Goal: Task Accomplishment & Management: Use online tool/utility

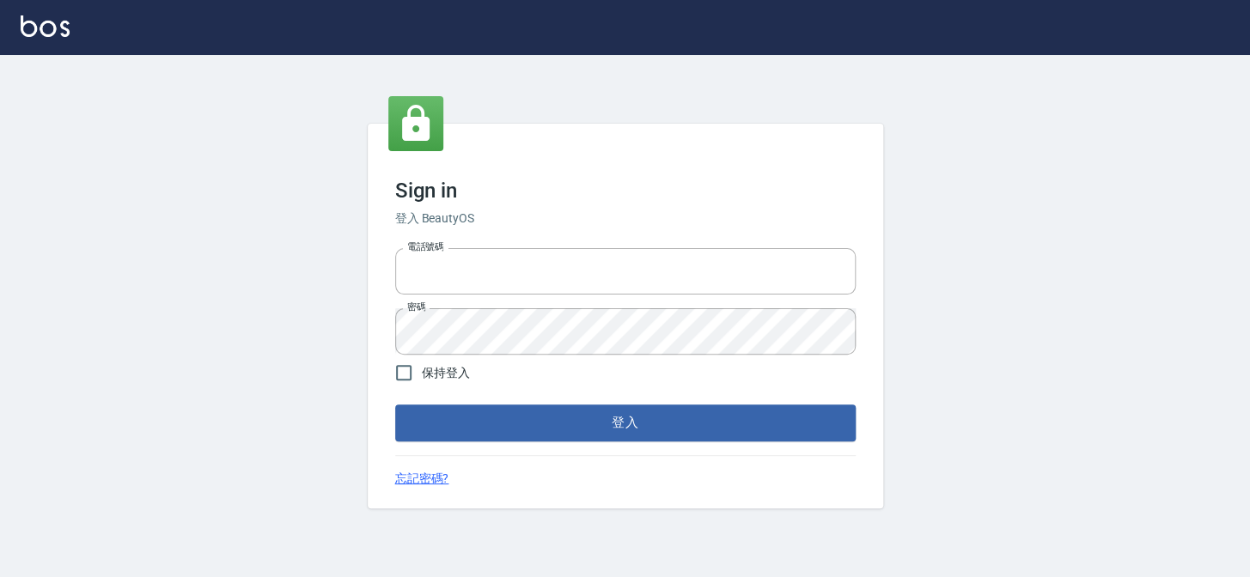
type input "27151227"
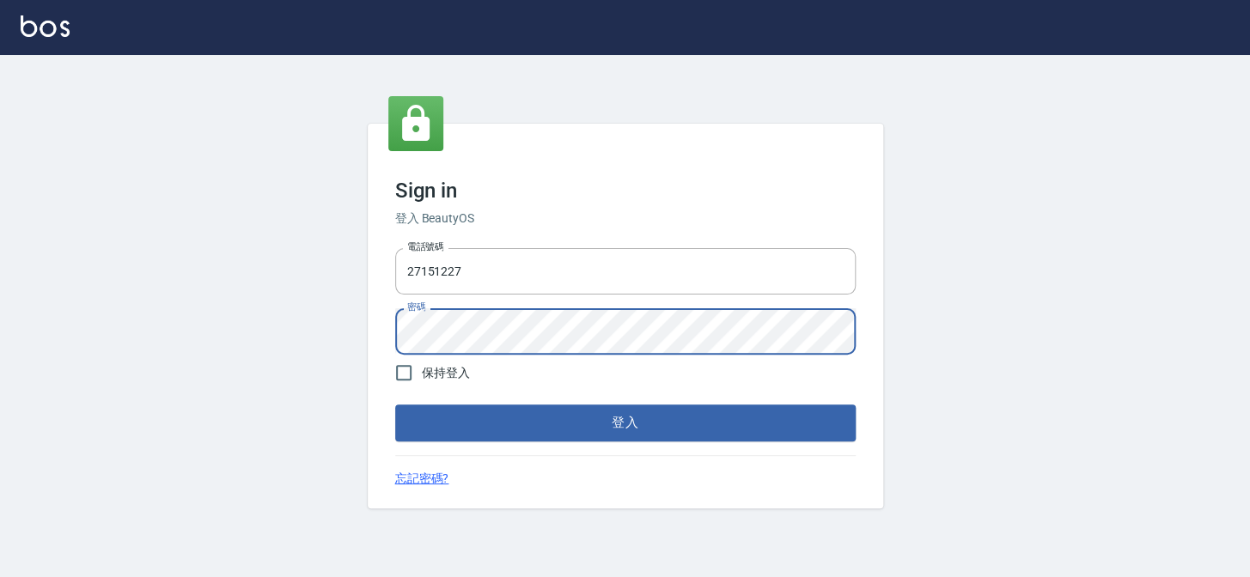
click at [301, 326] on div "Sign in 登入 BeautyOS 電話號碼 [PHONE_NUMBER] 電話號碼 密碼 密碼 保持登入 登入 忘記密碼?" at bounding box center [625, 316] width 1250 height 522
click at [395, 405] on button "登入" at bounding box center [625, 423] width 461 height 36
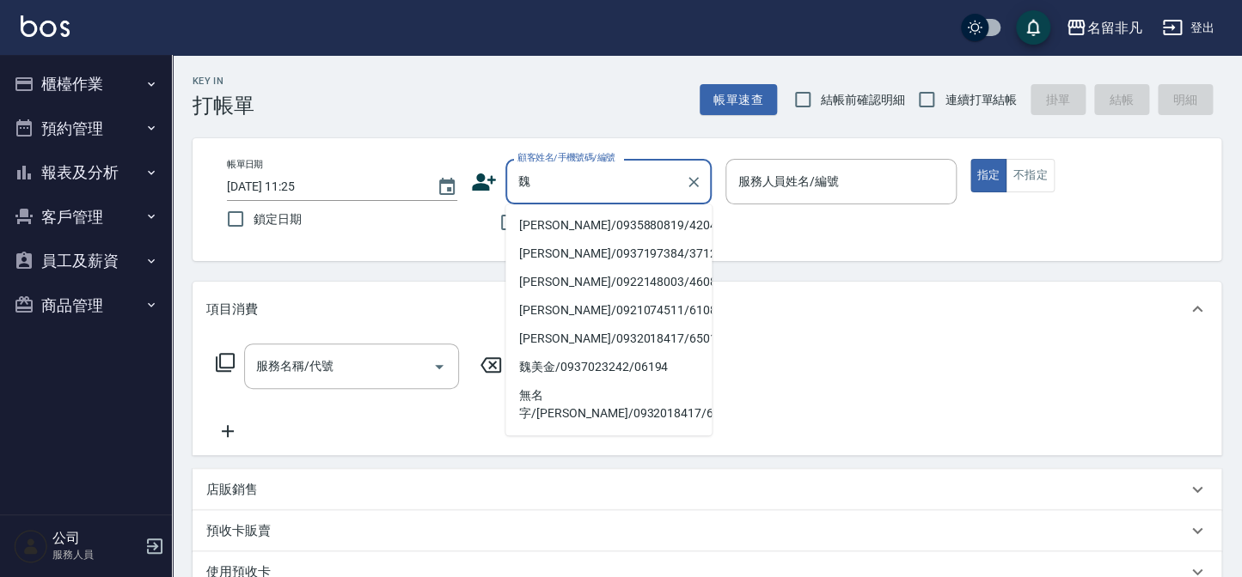
click at [574, 219] on li "[PERSON_NAME]/0935880819/420429" at bounding box center [608, 225] width 206 height 28
type input "[PERSON_NAME]/0935880819/420429"
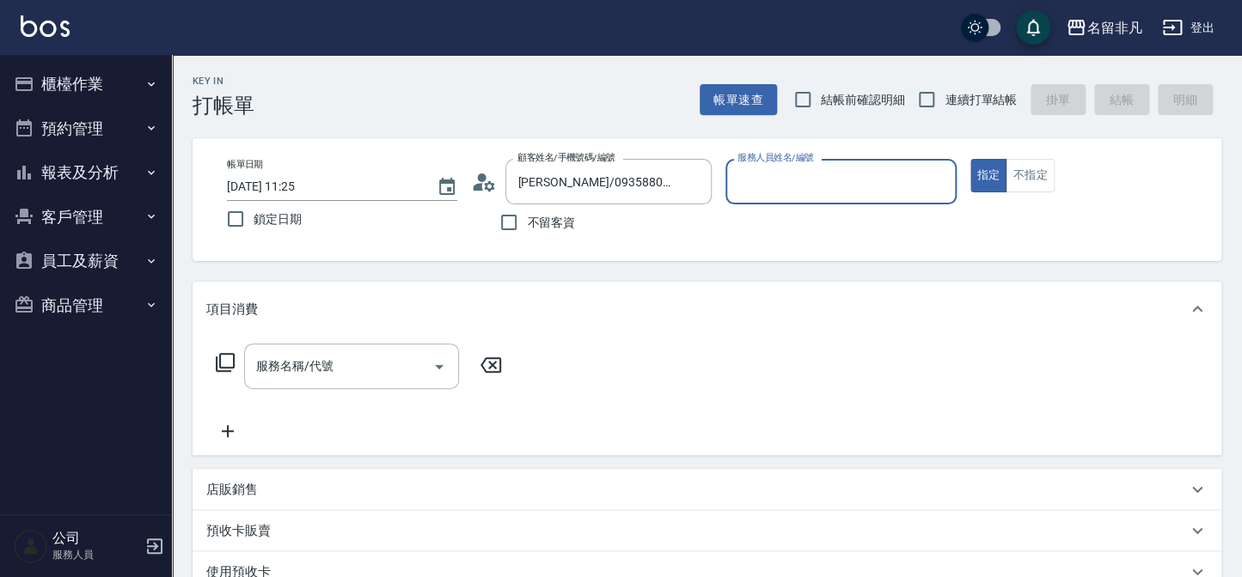
type input "[PERSON_NAME]-07"
click at [377, 384] on div "服務名稱/代號" at bounding box center [351, 367] width 215 height 46
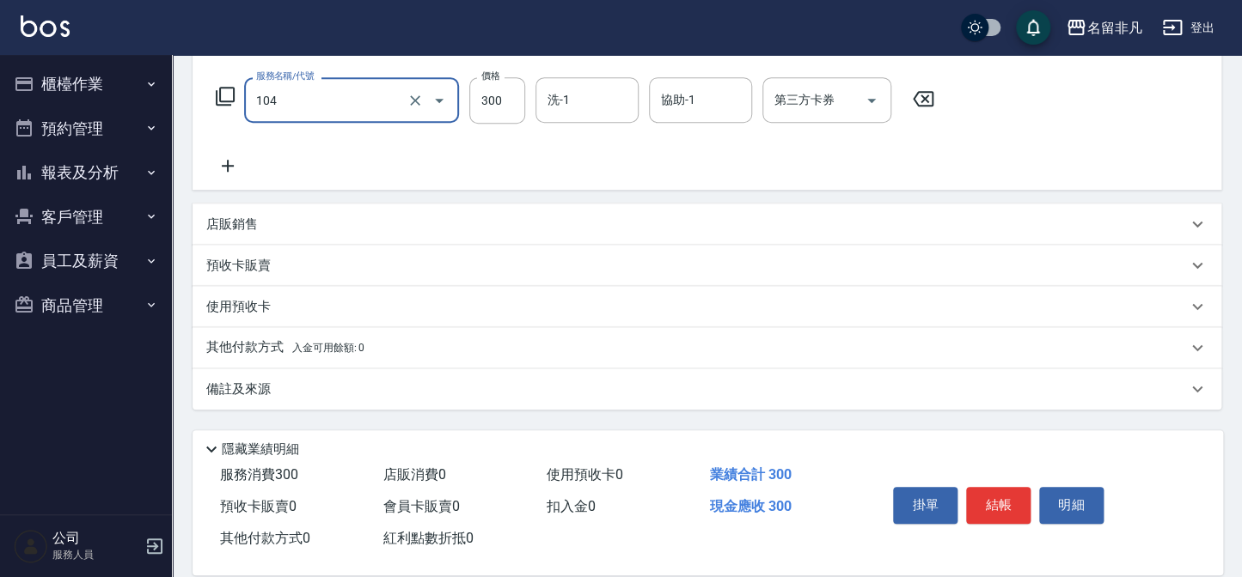
scroll to position [290, 0]
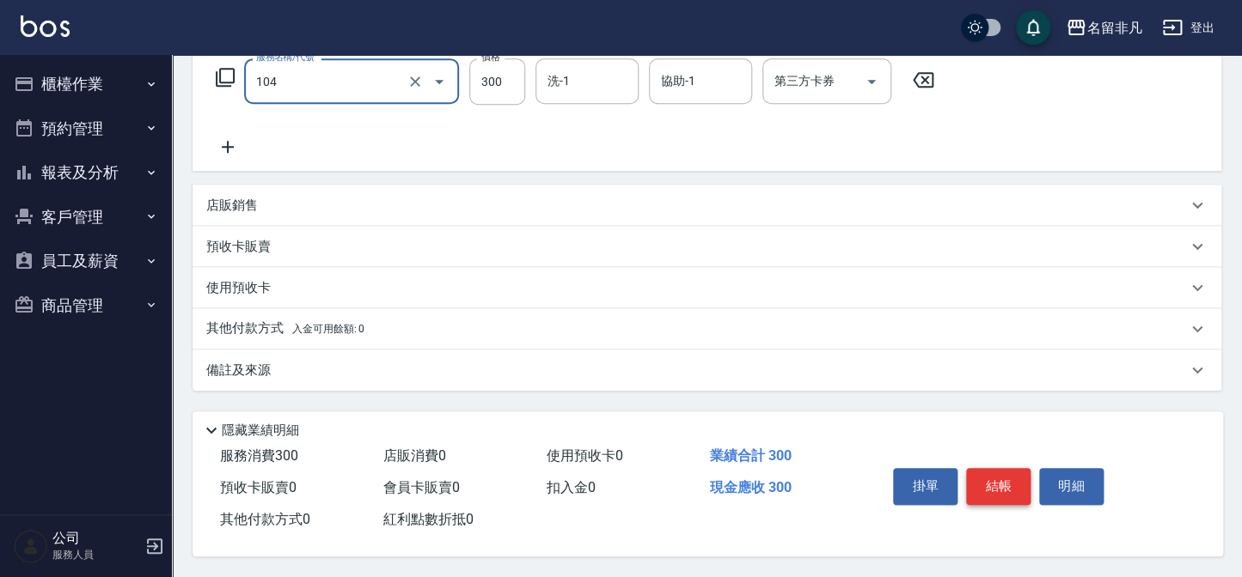
type input "洗髮(104)"
click at [998, 497] on button "結帳" at bounding box center [998, 486] width 64 height 36
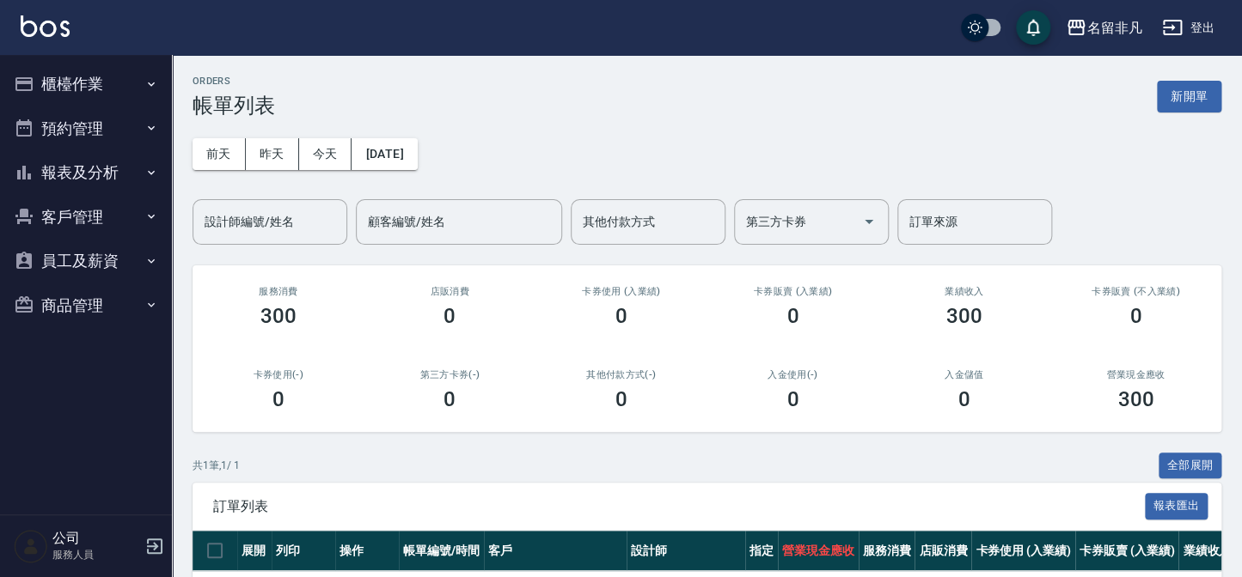
scroll to position [77, 0]
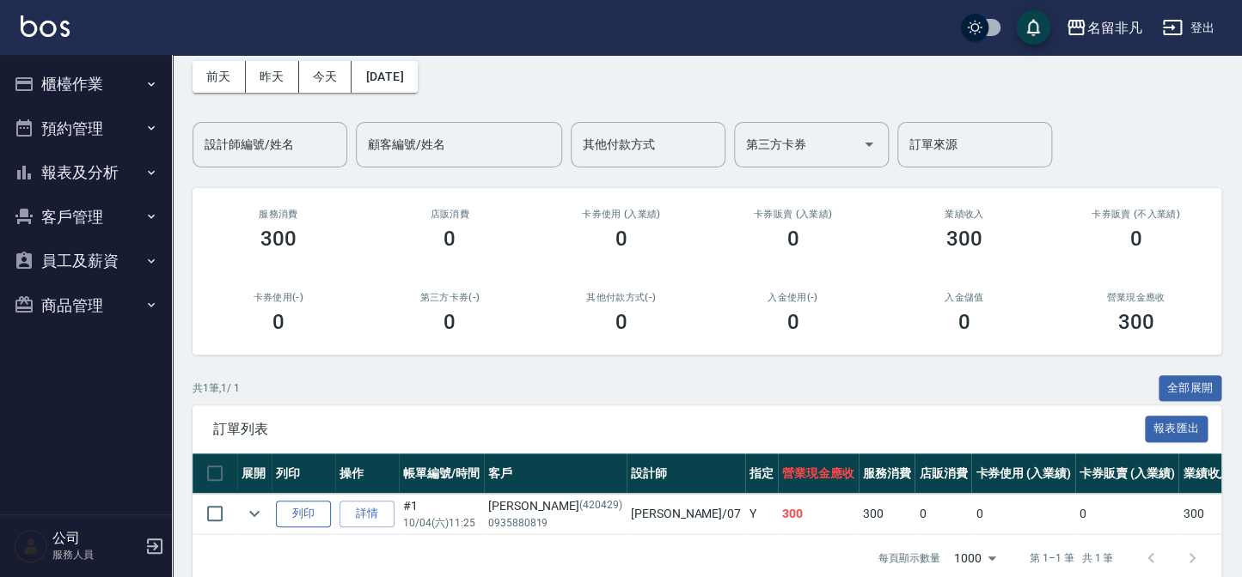
click at [298, 519] on button "列印" at bounding box center [303, 514] width 55 height 27
click at [74, 195] on button "客戶管理" at bounding box center [86, 217] width 158 height 45
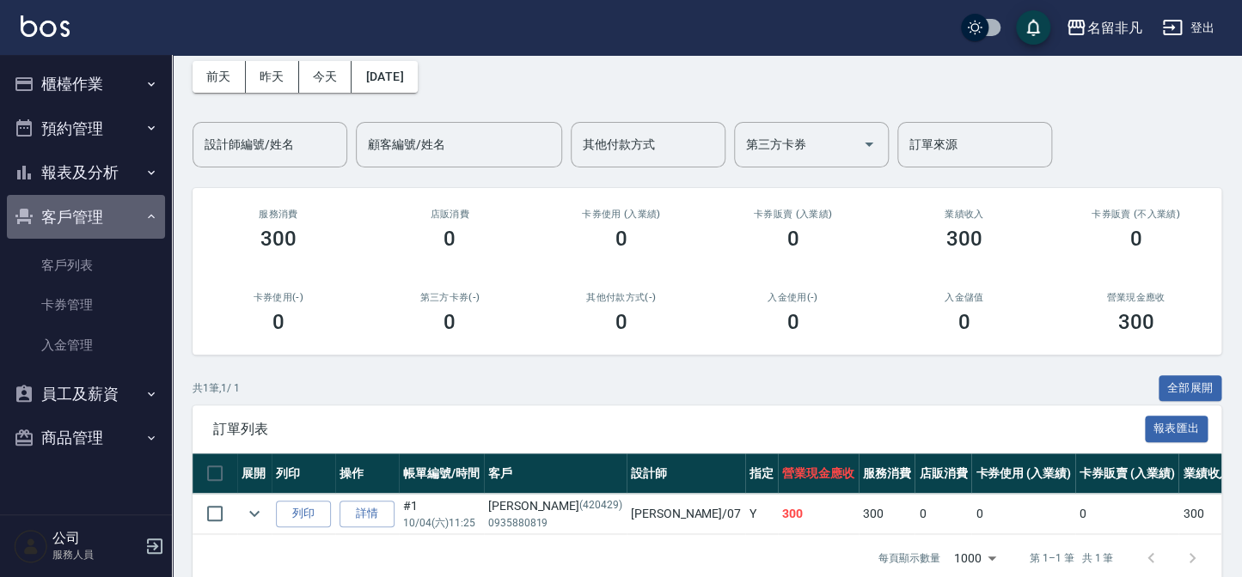
click at [74, 195] on button "客戶管理" at bounding box center [86, 217] width 158 height 45
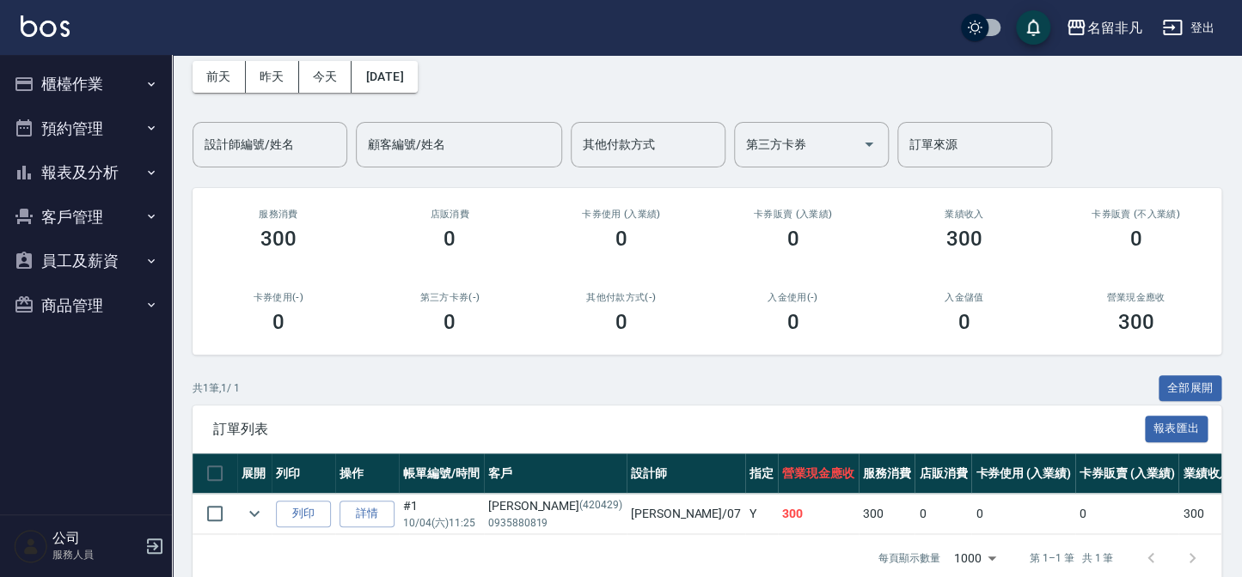
click at [82, 171] on button "報表及分析" at bounding box center [86, 172] width 158 height 45
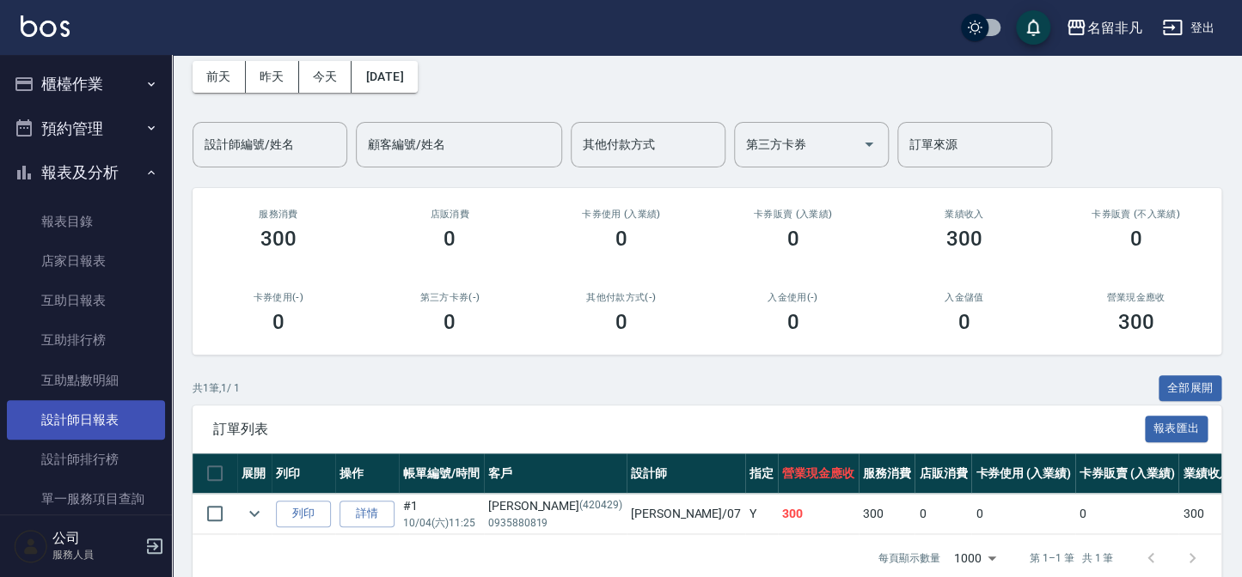
click at [79, 415] on link "設計師日報表" at bounding box center [86, 420] width 158 height 40
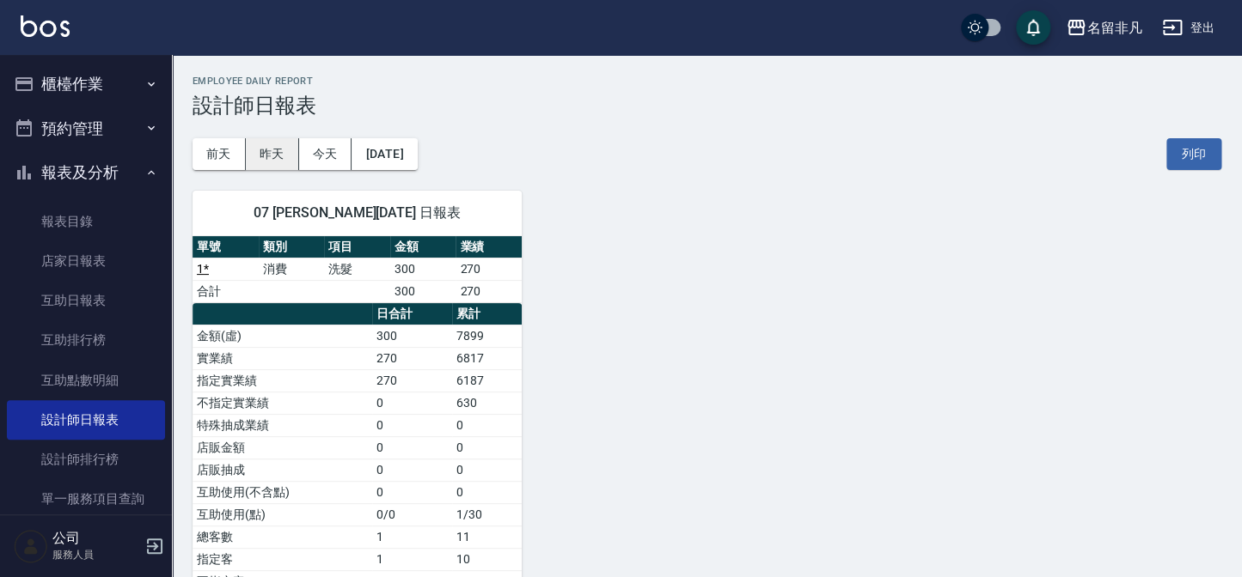
click at [292, 162] on button "昨天" at bounding box center [272, 154] width 53 height 32
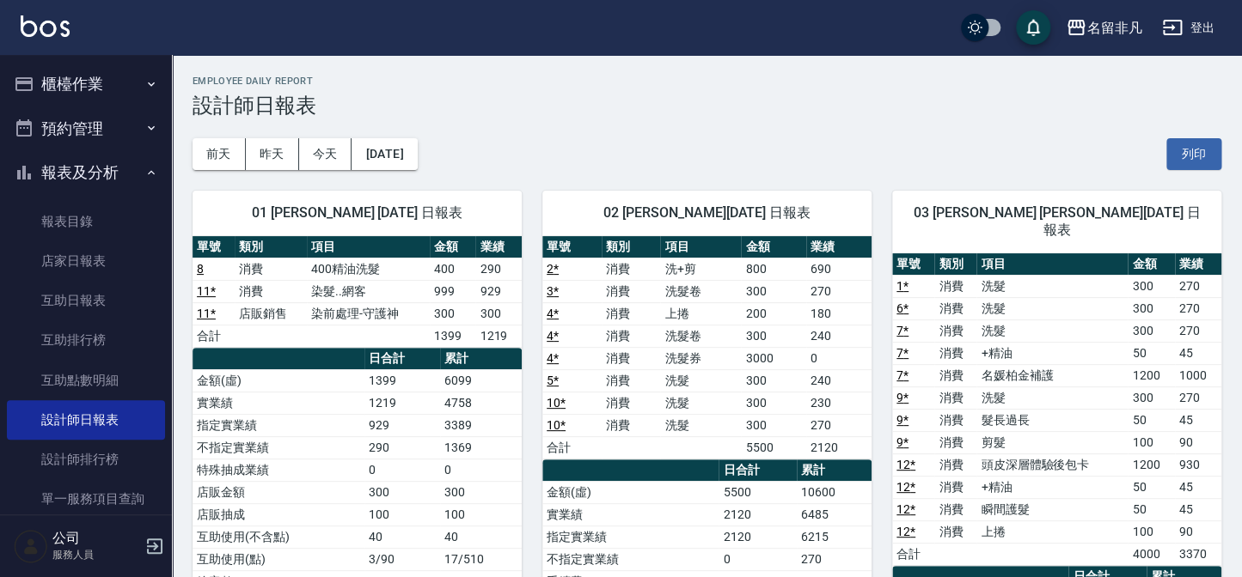
scroll to position [77, 0]
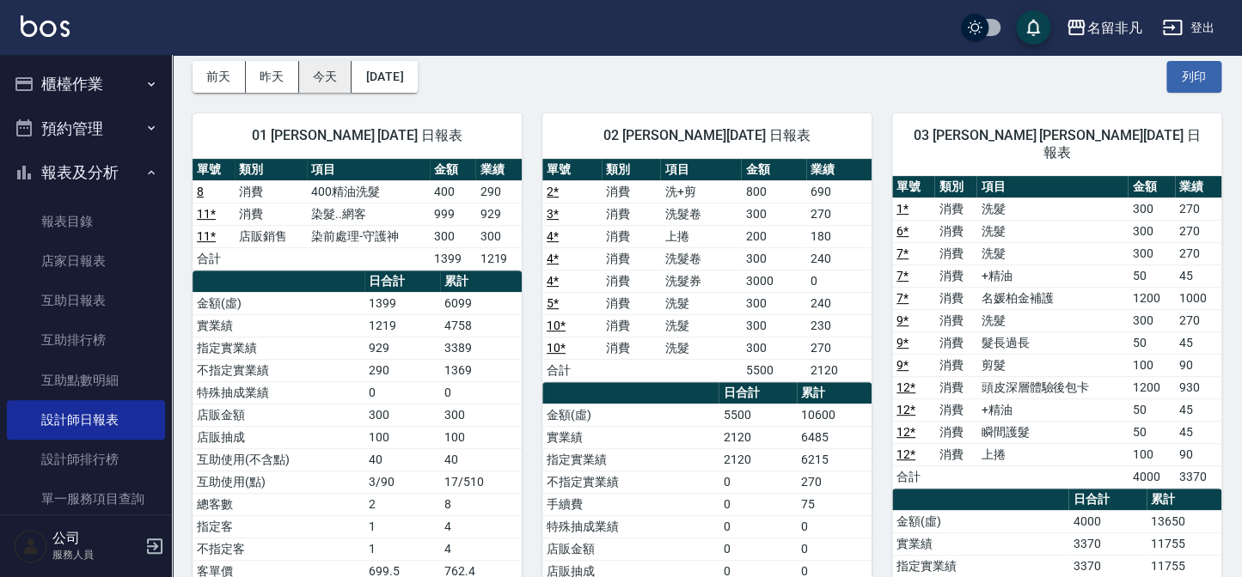
click at [324, 76] on button "今天" at bounding box center [325, 77] width 53 height 32
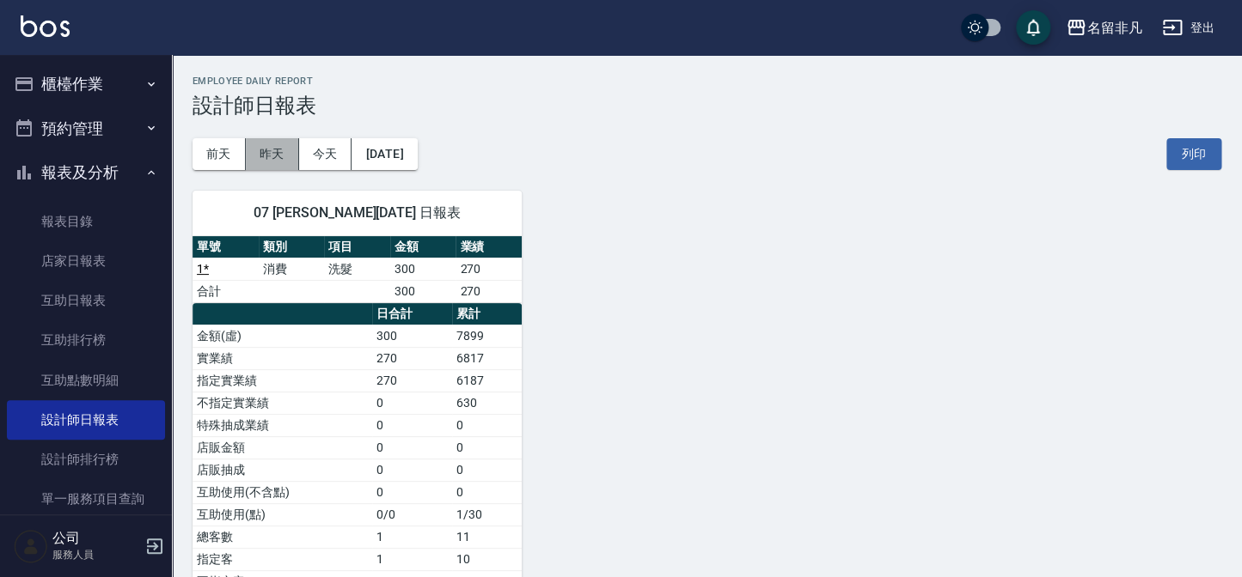
click at [269, 149] on button "昨天" at bounding box center [272, 154] width 53 height 32
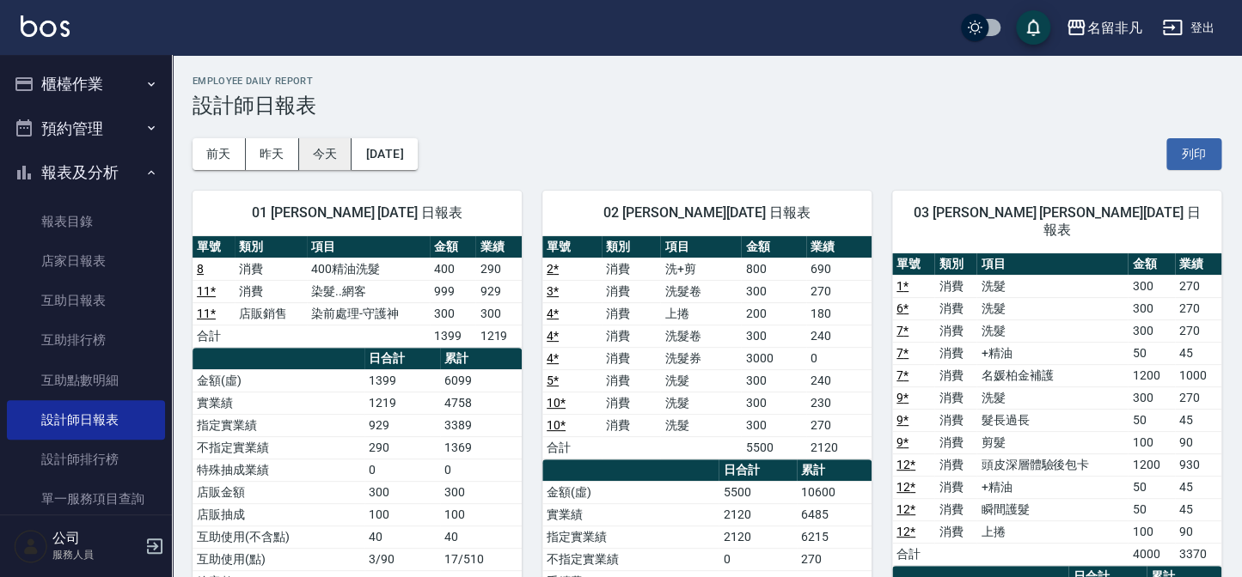
click at [326, 164] on button "今天" at bounding box center [325, 154] width 53 height 32
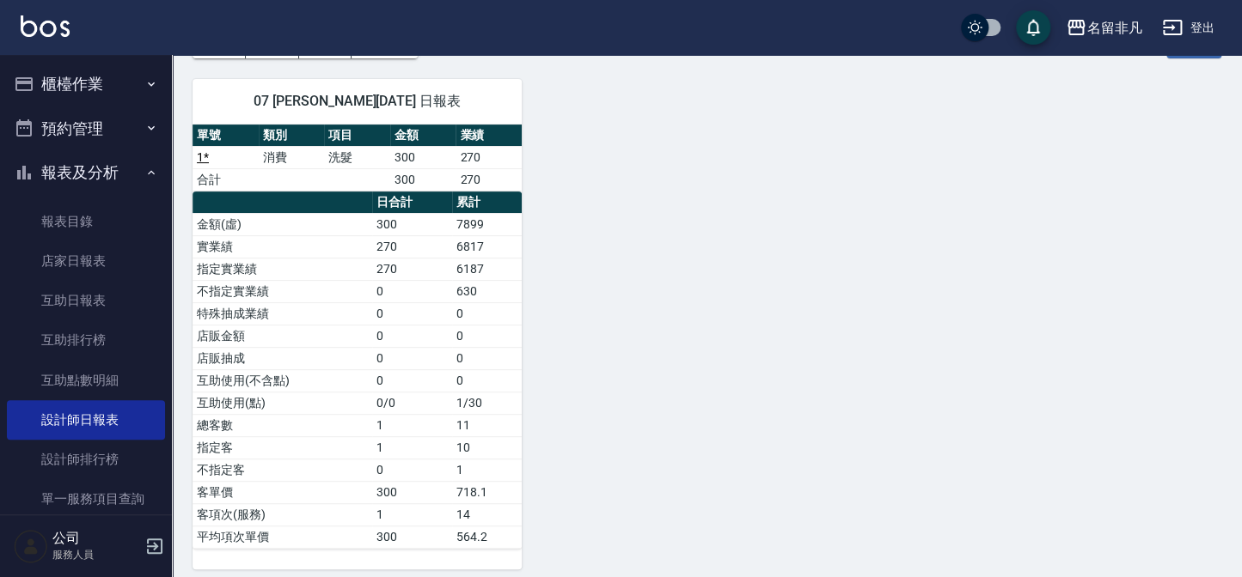
scroll to position [121, 0]
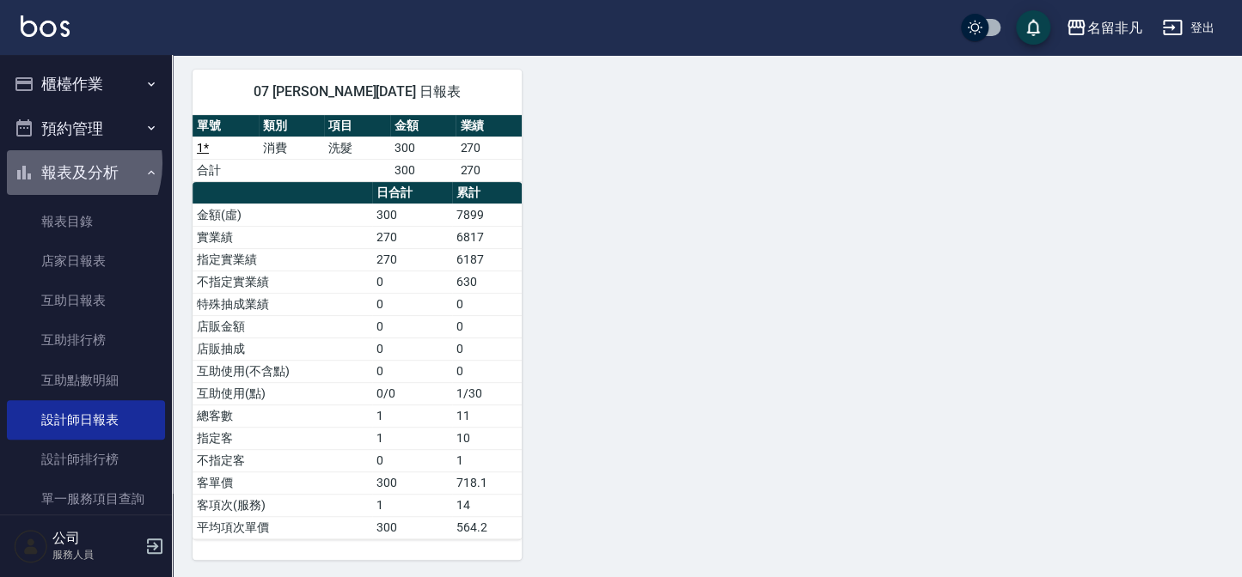
click at [56, 163] on button "報表及分析" at bounding box center [86, 172] width 158 height 45
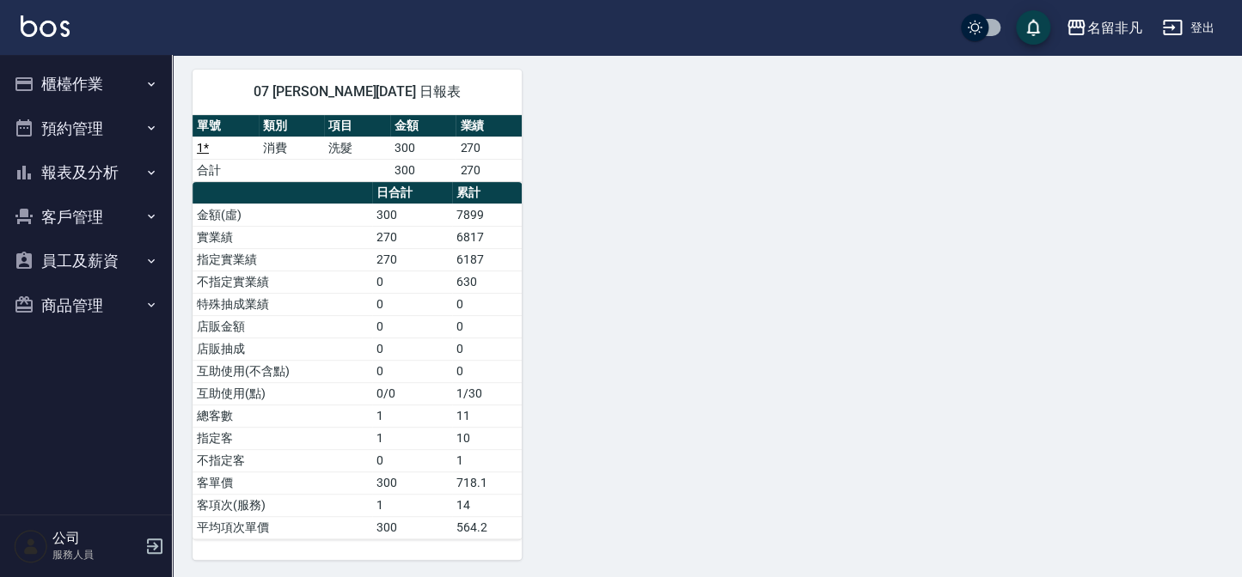
click at [49, 90] on button "櫃檯作業" at bounding box center [86, 84] width 158 height 45
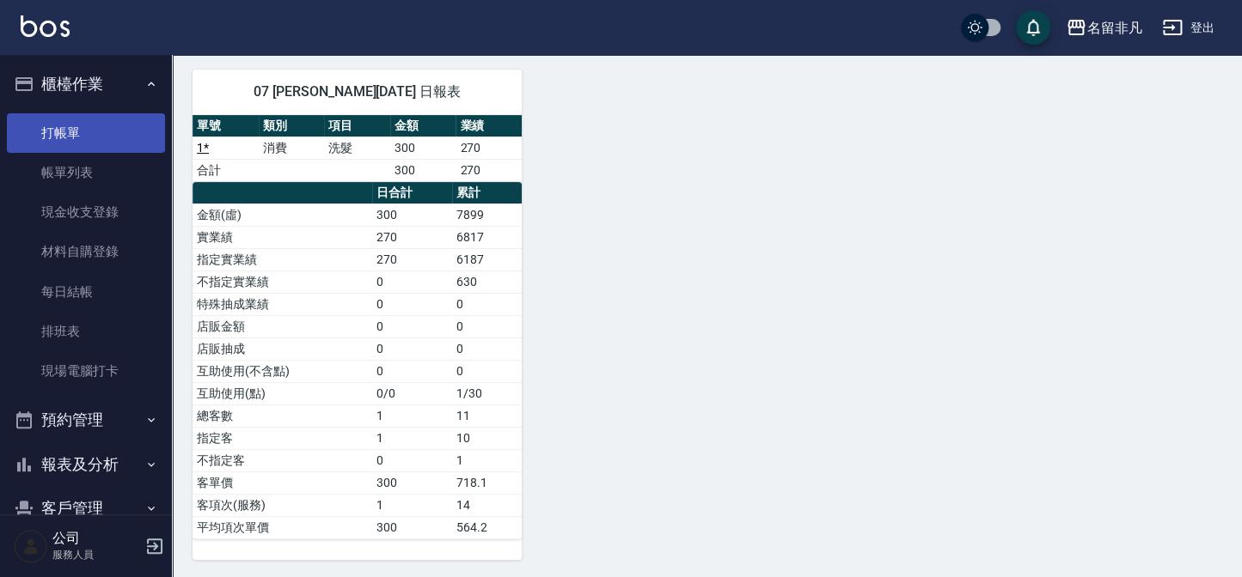
click at [57, 129] on link "打帳單" at bounding box center [86, 133] width 158 height 40
